Goal: Find specific page/section: Find specific page/section

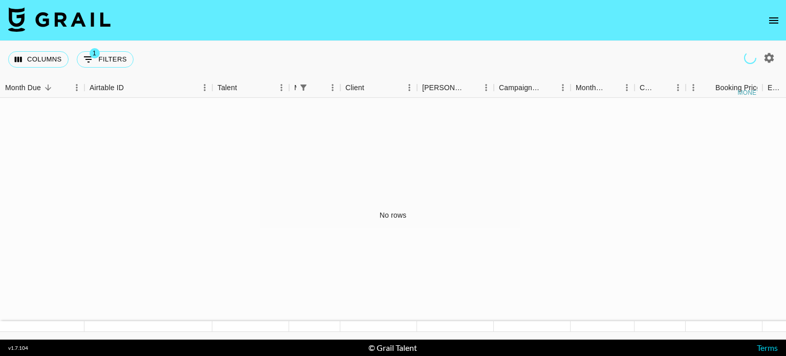
drag, startPoint x: 776, startPoint y: 6, endPoint x: 770, endPoint y: 28, distance: 22.7
click at [776, 6] on nav at bounding box center [393, 20] width 786 height 41
click at [770, 28] on button "open drawer" at bounding box center [774, 20] width 20 height 20
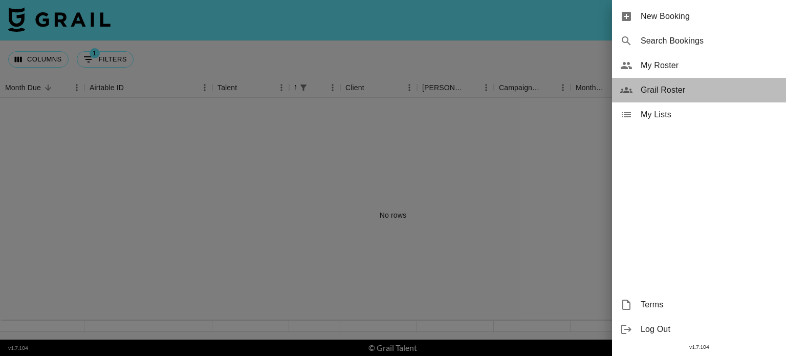
click at [689, 88] on span "Grail Roster" at bounding box center [709, 90] width 137 height 12
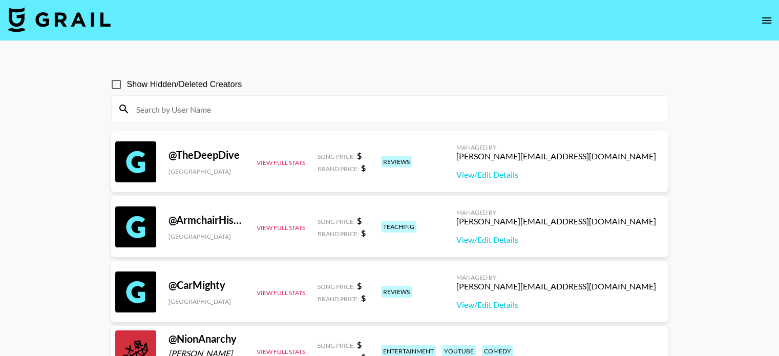
click at [213, 103] on input at bounding box center [395, 109] width 531 height 16
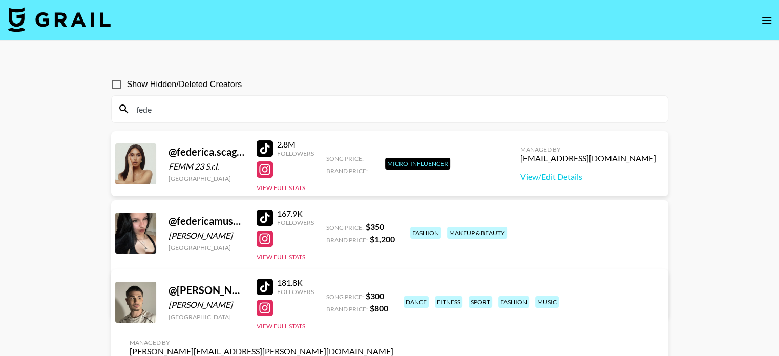
type input "fede"
click at [401, 164] on div "Micro-Influencer" at bounding box center [417, 164] width 65 height 12
drag, startPoint x: 534, startPoint y: 228, endPoint x: 593, endPoint y: 227, distance: 58.4
click at [457, 277] on div "[PERSON_NAME][EMAIL_ADDRESS][PERSON_NAME][PERSON_NAME][DOMAIN_NAME]" at bounding box center [294, 282] width 328 height 10
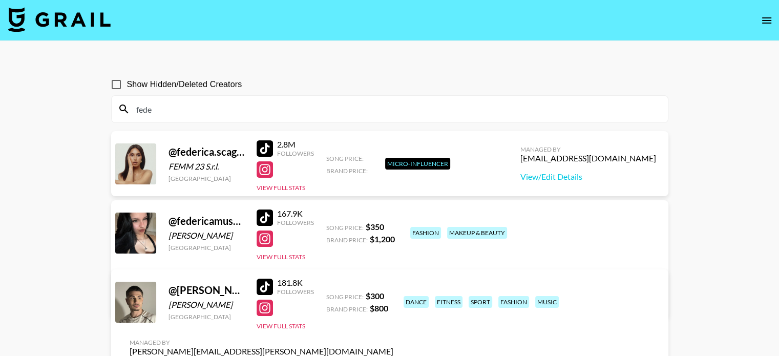
click at [770, 20] on icon "open drawer" at bounding box center [766, 20] width 9 height 6
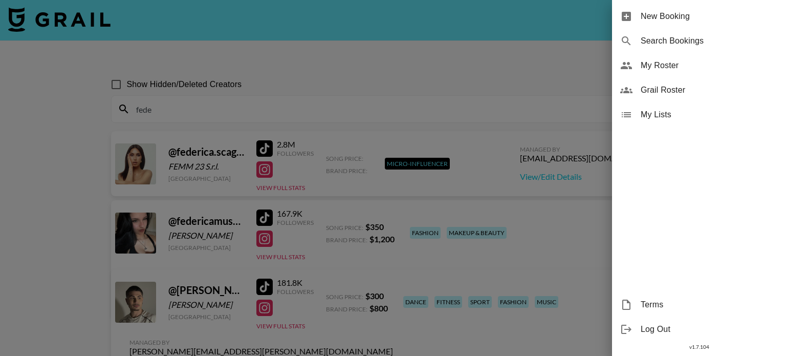
click at [461, 77] on div at bounding box center [393, 178] width 786 height 356
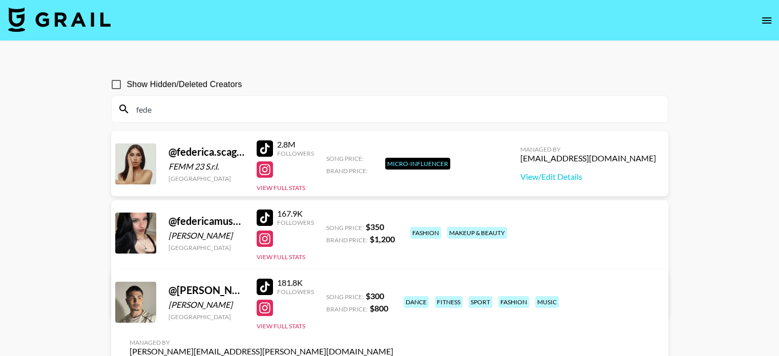
click at [121, 86] on input "Show Hidden/Deleted Creators" at bounding box center [116, 85] width 22 height 22
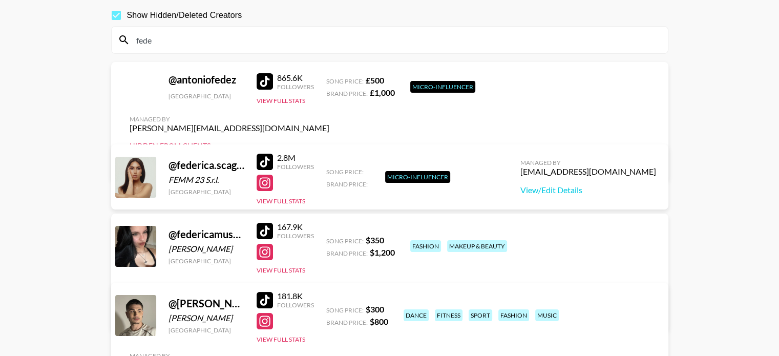
scroll to position [51, 0]
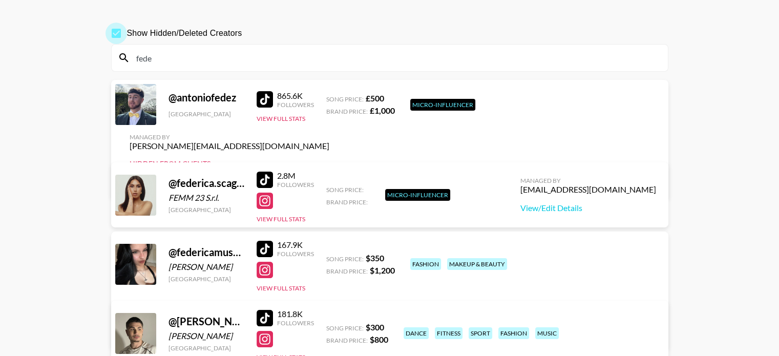
click at [119, 31] on input "Show Hidden/Deleted Creators" at bounding box center [116, 34] width 22 height 22
checkbox input "false"
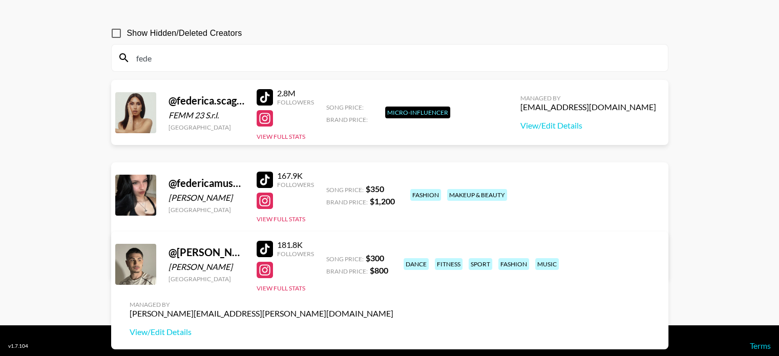
drag, startPoint x: 535, startPoint y: 187, endPoint x: 590, endPoint y: 190, distance: 54.3
click at [457, 239] on div "[PERSON_NAME][EMAIL_ADDRESS][PERSON_NAME][PERSON_NAME][DOMAIN_NAME]" at bounding box center [294, 244] width 328 height 10
copy div "[PERSON_NAME].[PERSON_NAME].[PERSON_NAME]"
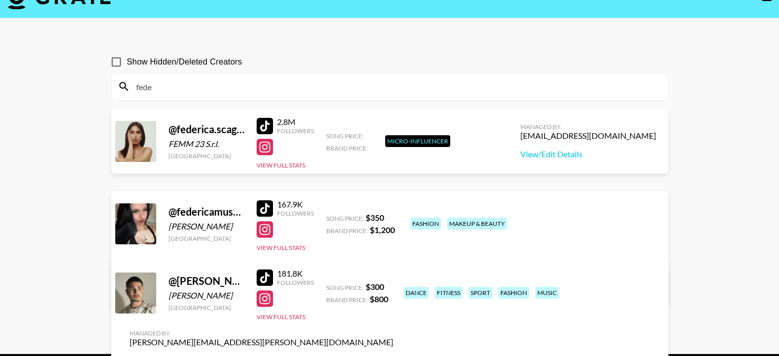
scroll to position [0, 0]
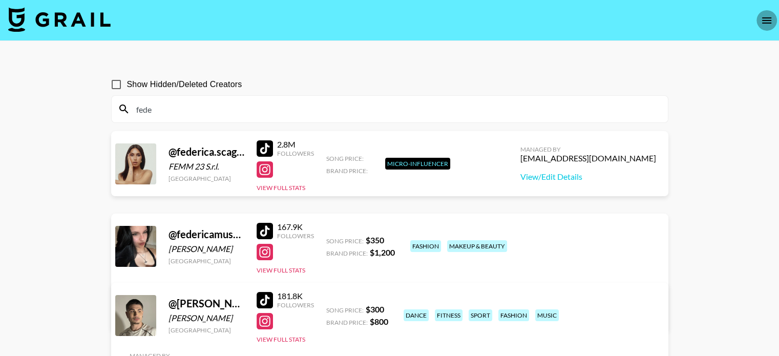
click at [764, 15] on icon "open drawer" at bounding box center [766, 20] width 12 height 12
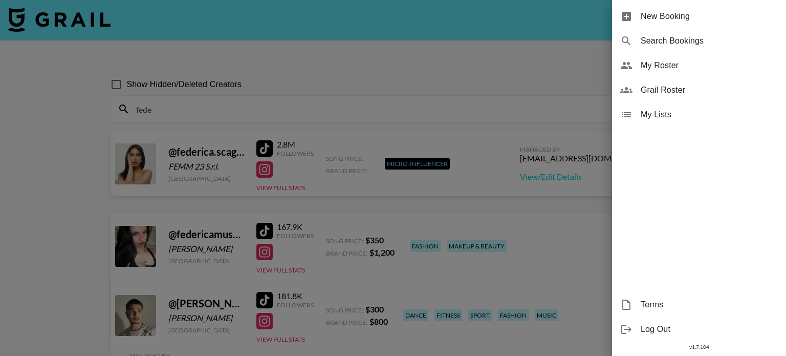
click at [679, 42] on span "Search Bookings" at bounding box center [709, 41] width 137 height 12
select select "id"
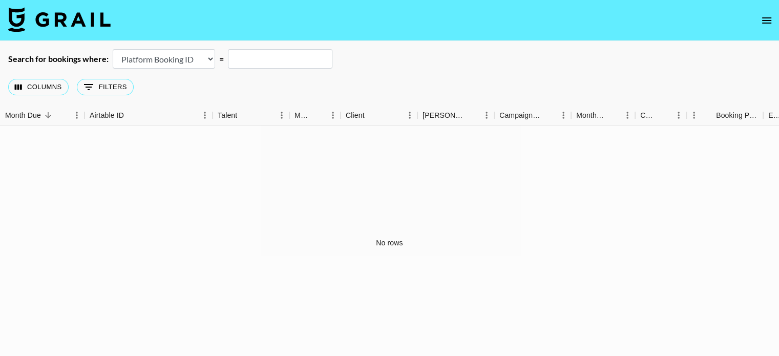
click at [273, 69] on div "Columns 0 Filters + Booking" at bounding box center [389, 87] width 779 height 37
click at [273, 60] on input "text" at bounding box center [280, 58] width 104 height 19
paste input "[PERSON_NAME].[PERSON_NAME].[PERSON_NAME]"
type input "[PERSON_NAME].[PERSON_NAME].[PERSON_NAME]"
click at [103, 82] on button "0 Filters" at bounding box center [105, 87] width 57 height 16
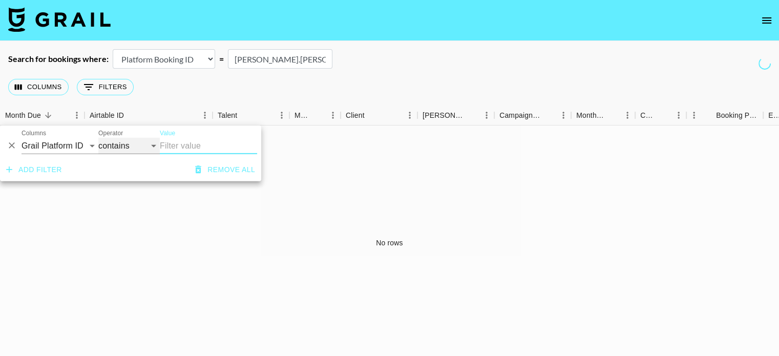
click at [153, 148] on select "contains equals starts with ends with is empty is not empty is any of" at bounding box center [128, 146] width 61 height 16
click at [153, 146] on select "contains equals starts with ends with is empty is not empty is any of" at bounding box center [128, 146] width 61 height 16
click at [86, 240] on div "No rows" at bounding box center [389, 242] width 779 height 234
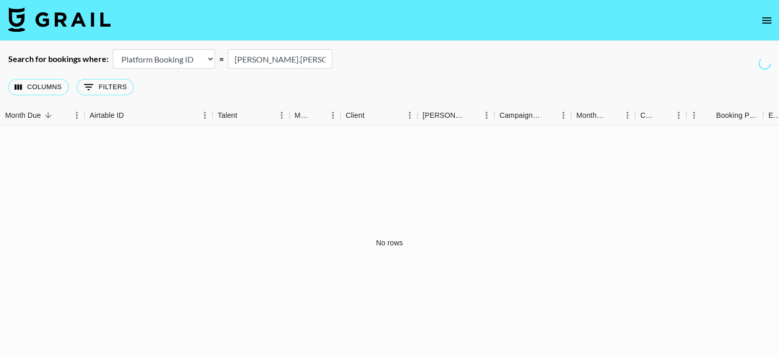
click at [201, 62] on select "Airtable Booking ID Platform Booking ID Platform Campaign ID" at bounding box center [164, 58] width 102 height 19
click at [170, 158] on div "No rows" at bounding box center [389, 242] width 779 height 234
click at [42, 114] on button "Sort" at bounding box center [48, 115] width 14 height 14
click at [199, 67] on select "Airtable Booking ID Platform Booking ID Platform Campaign ID" at bounding box center [164, 58] width 102 height 19
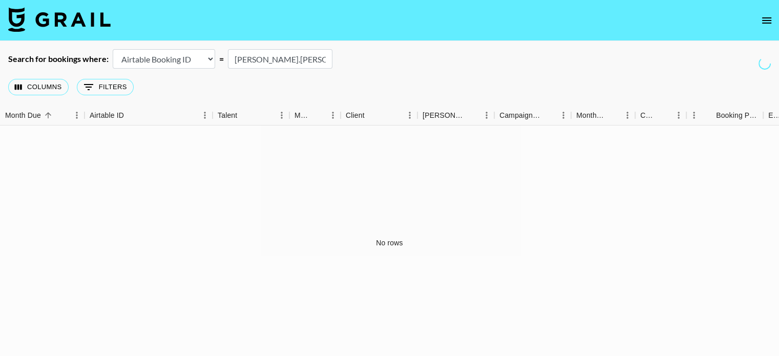
click at [113, 49] on select "Airtable Booking ID Platform Booking ID Platform Campaign ID" at bounding box center [164, 58] width 102 height 19
click at [286, 60] on input "[PERSON_NAME].[PERSON_NAME].[PERSON_NAME]" at bounding box center [280, 58] width 104 height 19
click at [308, 61] on input "[PERSON_NAME].[PERSON_NAME].[PERSON_NAME]" at bounding box center [280, 58] width 104 height 19
click at [200, 57] on select "Airtable Booking ID Platform Booking ID Platform Campaign ID" at bounding box center [164, 58] width 102 height 19
select select "campaignId"
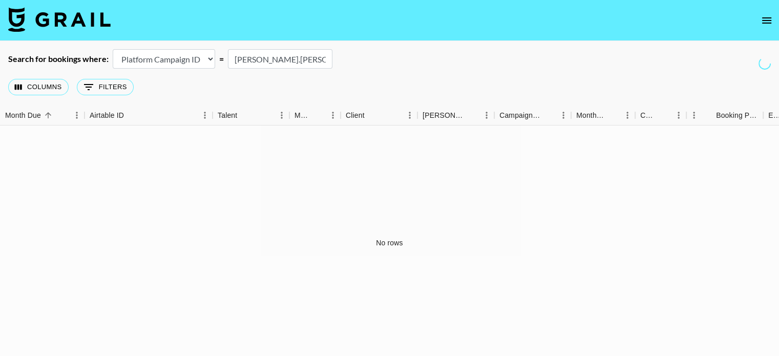
click at [113, 49] on select "Airtable Booking ID Platform Booking ID Platform Campaign ID" at bounding box center [164, 58] width 102 height 19
click at [297, 55] on input "[PERSON_NAME].[PERSON_NAME].[PERSON_NAME]" at bounding box center [280, 58] width 104 height 19
click at [317, 105] on div "Columns 0 Filters + Booking Month Due Airtable ID Talent Manager Client [PERSON…" at bounding box center [389, 218] width 779 height 298
click at [770, 66] on div at bounding box center [764, 63] width 12 height 12
click at [768, 18] on icon "open drawer" at bounding box center [766, 20] width 12 height 12
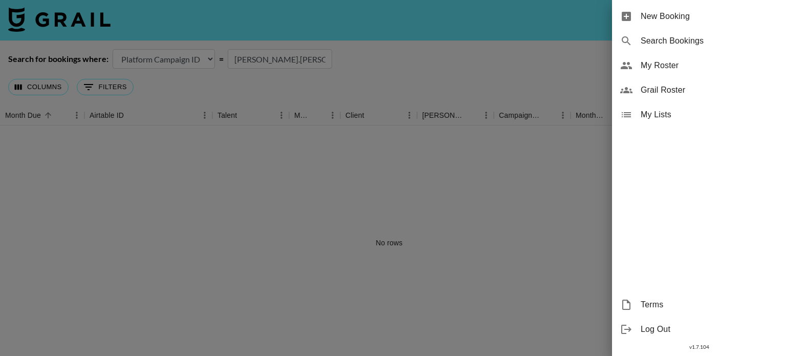
click at [660, 84] on span "Grail Roster" at bounding box center [709, 90] width 137 height 12
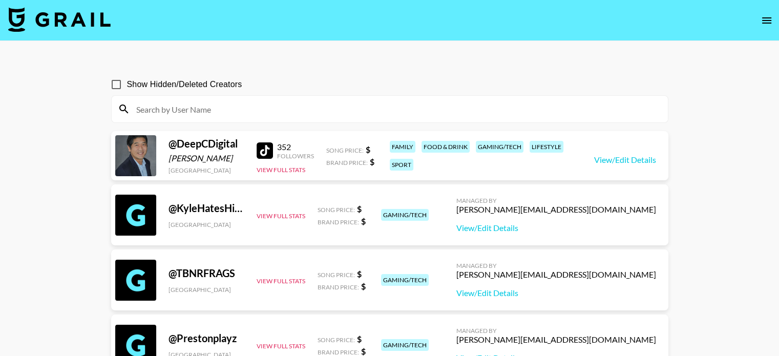
click at [203, 112] on input at bounding box center [395, 109] width 531 height 16
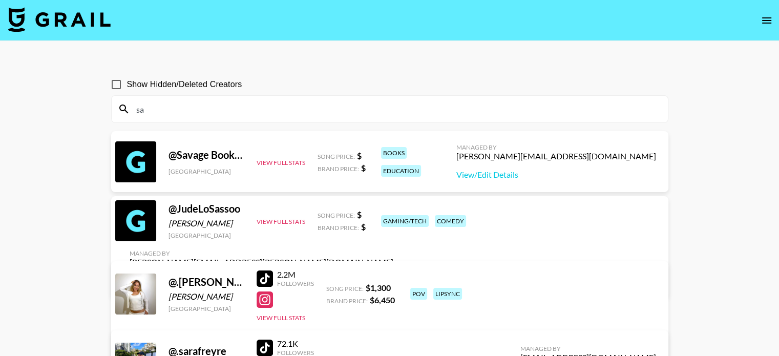
type input "s"
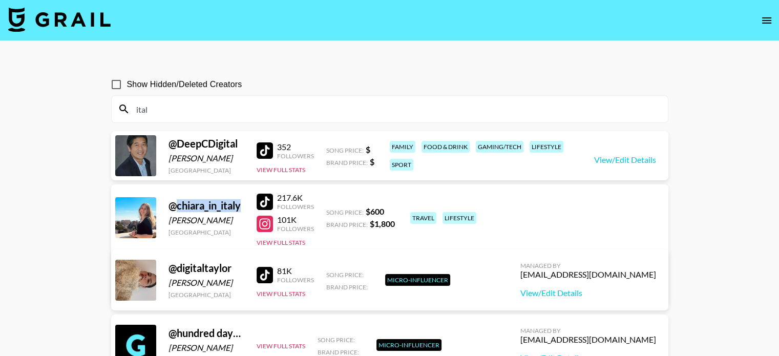
drag, startPoint x: 177, startPoint y: 206, endPoint x: 244, endPoint y: 206, distance: 67.1
click at [244, 206] on div "@ chiara_in_italy" at bounding box center [206, 205] width 76 height 13
drag, startPoint x: 244, startPoint y: 206, endPoint x: 235, endPoint y: 206, distance: 8.2
click at [244, 206] on div "@ chiara_in_italy" at bounding box center [206, 205] width 76 height 13
drag, startPoint x: 241, startPoint y: 205, endPoint x: 175, endPoint y: 206, distance: 65.5
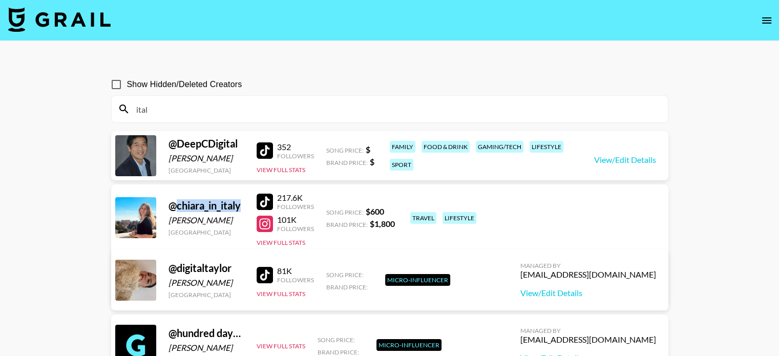
click at [175, 206] on div "@ chiara_in_italy" at bounding box center [206, 205] width 76 height 13
copy div "chiara_in_italy"
click at [345, 237] on div "@ chiara_in_italy [PERSON_NAME] [GEOGRAPHIC_DATA] 217.6K Followers 101K Followe…" at bounding box center [389, 243] width 557 height 119
click at [159, 110] on input "ital" at bounding box center [395, 109] width 531 height 16
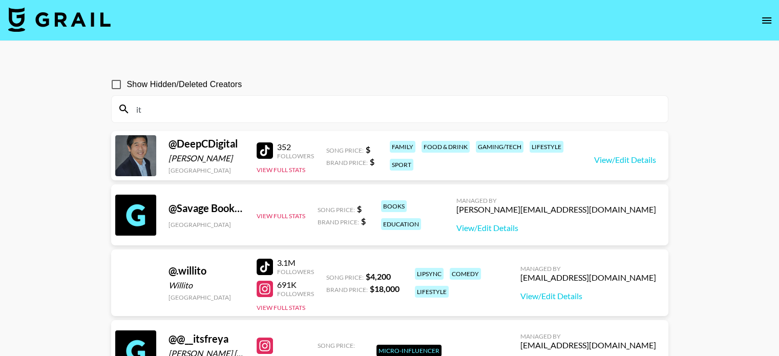
type input "i"
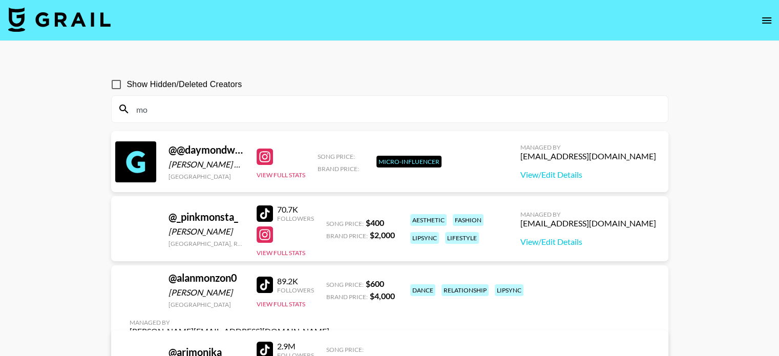
type input "m"
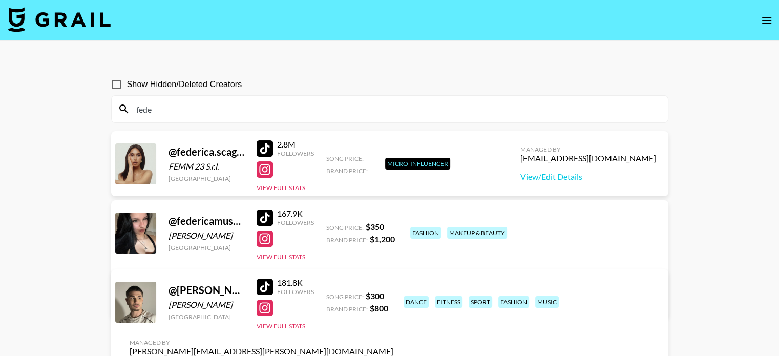
type input "fede"
drag, startPoint x: 168, startPoint y: 235, endPoint x: 230, endPoint y: 237, distance: 62.5
click at [230, 237] on div "[PERSON_NAME]" at bounding box center [206, 235] width 76 height 10
copy div "[PERSON_NAME]"
